Goal: Task Accomplishment & Management: Use online tool/utility

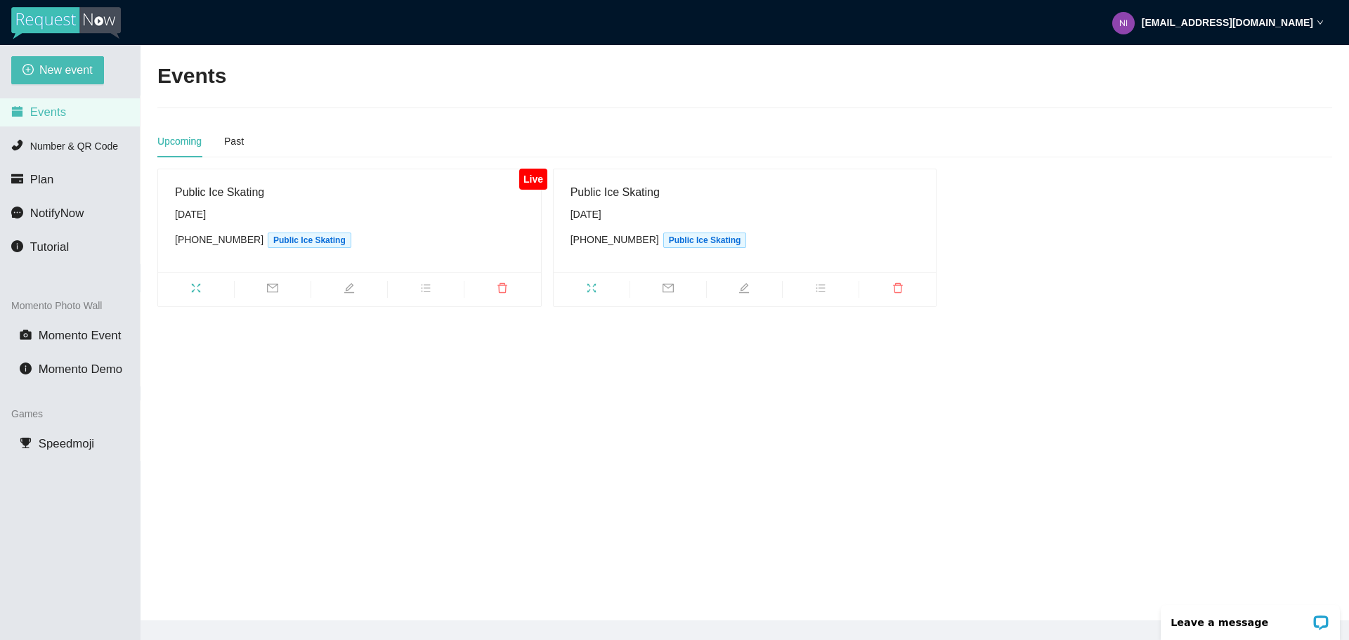
click at [201, 297] on ul at bounding box center [349, 289] width 383 height 34
click at [201, 290] on icon "fullscreen" at bounding box center [195, 288] width 11 height 11
